Goal: Task Accomplishment & Management: Use online tool/utility

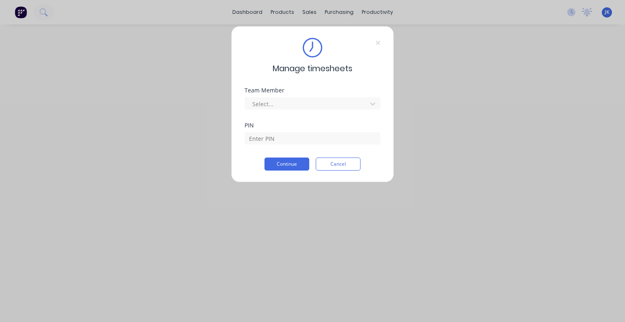
click at [314, 116] on div "Team Member Select..." at bounding box center [313, 105] width 136 height 35
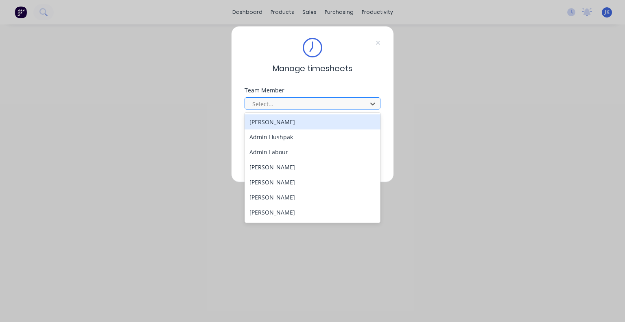
click at [308, 105] on div at bounding box center [308, 104] width 112 height 10
type input "ju"
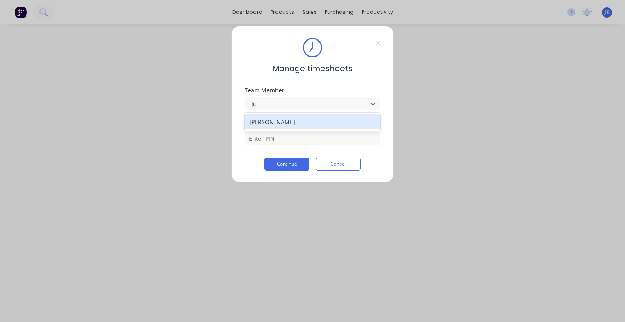
click at [288, 123] on div "[PERSON_NAME]" at bounding box center [313, 121] width 136 height 15
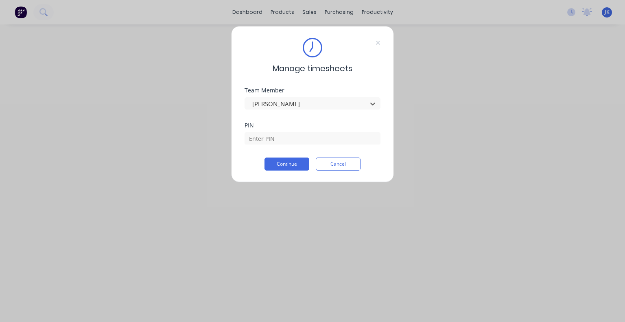
click at [281, 148] on div "PIN" at bounding box center [313, 140] width 136 height 35
click at [282, 140] on input at bounding box center [313, 138] width 136 height 12
type input "5683"
click at [290, 164] on button "Continue" at bounding box center [287, 164] width 45 height 13
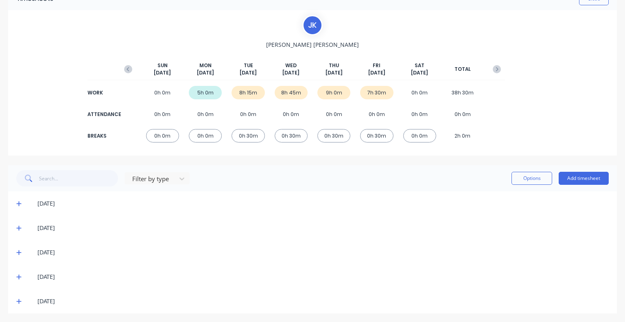
scroll to position [48, 0]
click at [16, 301] on icon at bounding box center [18, 300] width 5 height 6
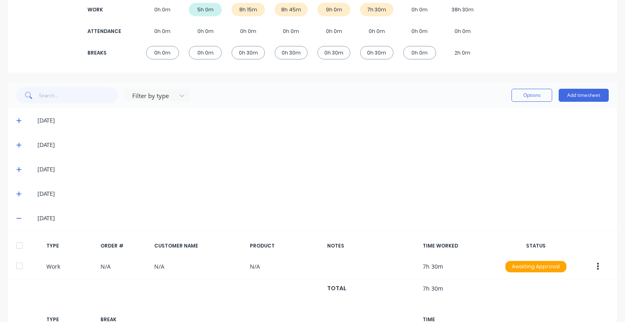
scroll to position [196, 0]
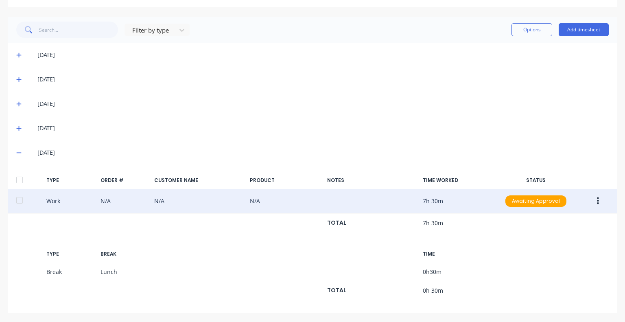
click at [597, 199] on icon "button" at bounding box center [598, 201] width 2 height 9
click at [547, 188] on div "Edit" at bounding box center [569, 187] width 63 height 12
